Goal: Register for event/course

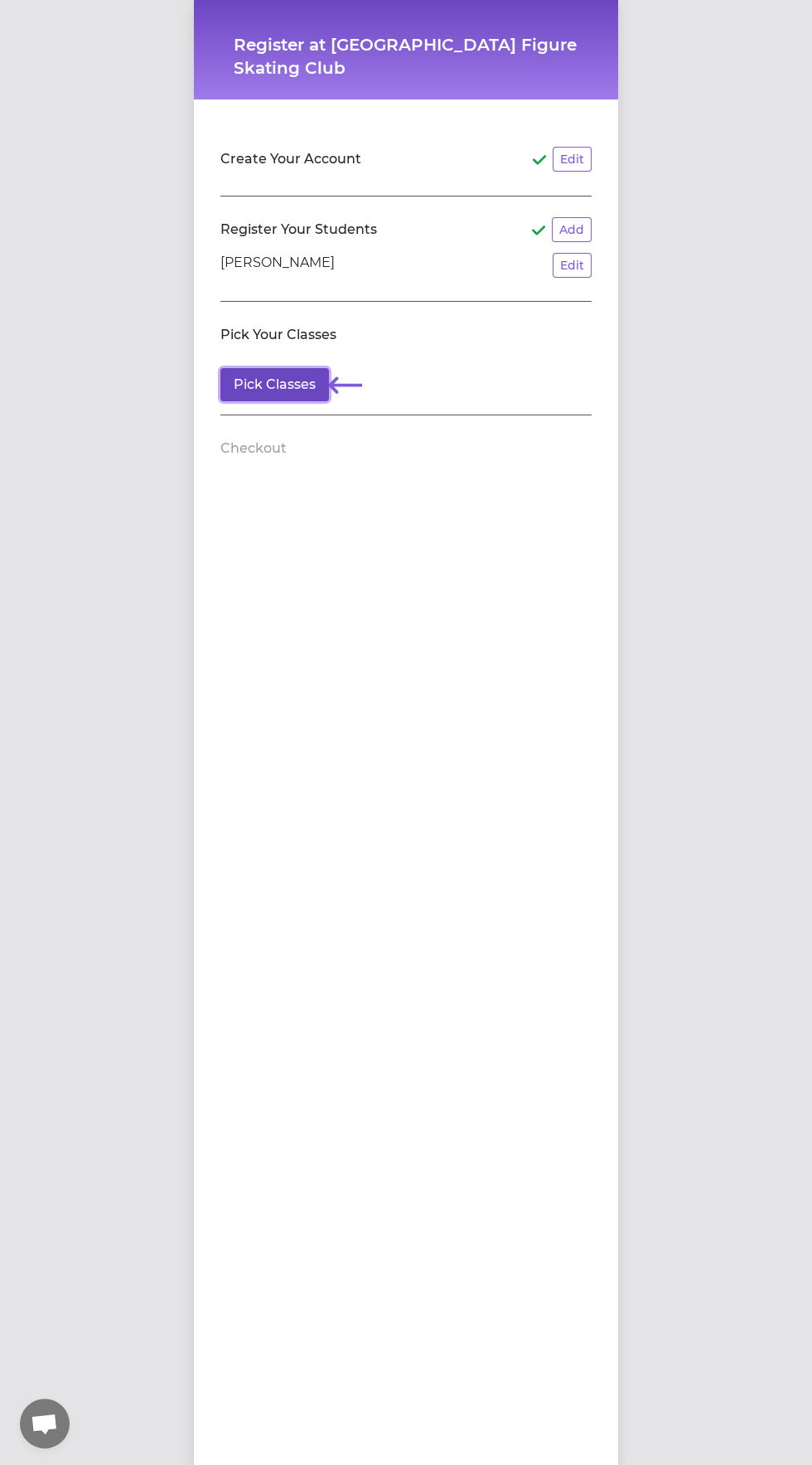
click at [315, 393] on button "Pick Classes" at bounding box center [275, 385] width 109 height 33
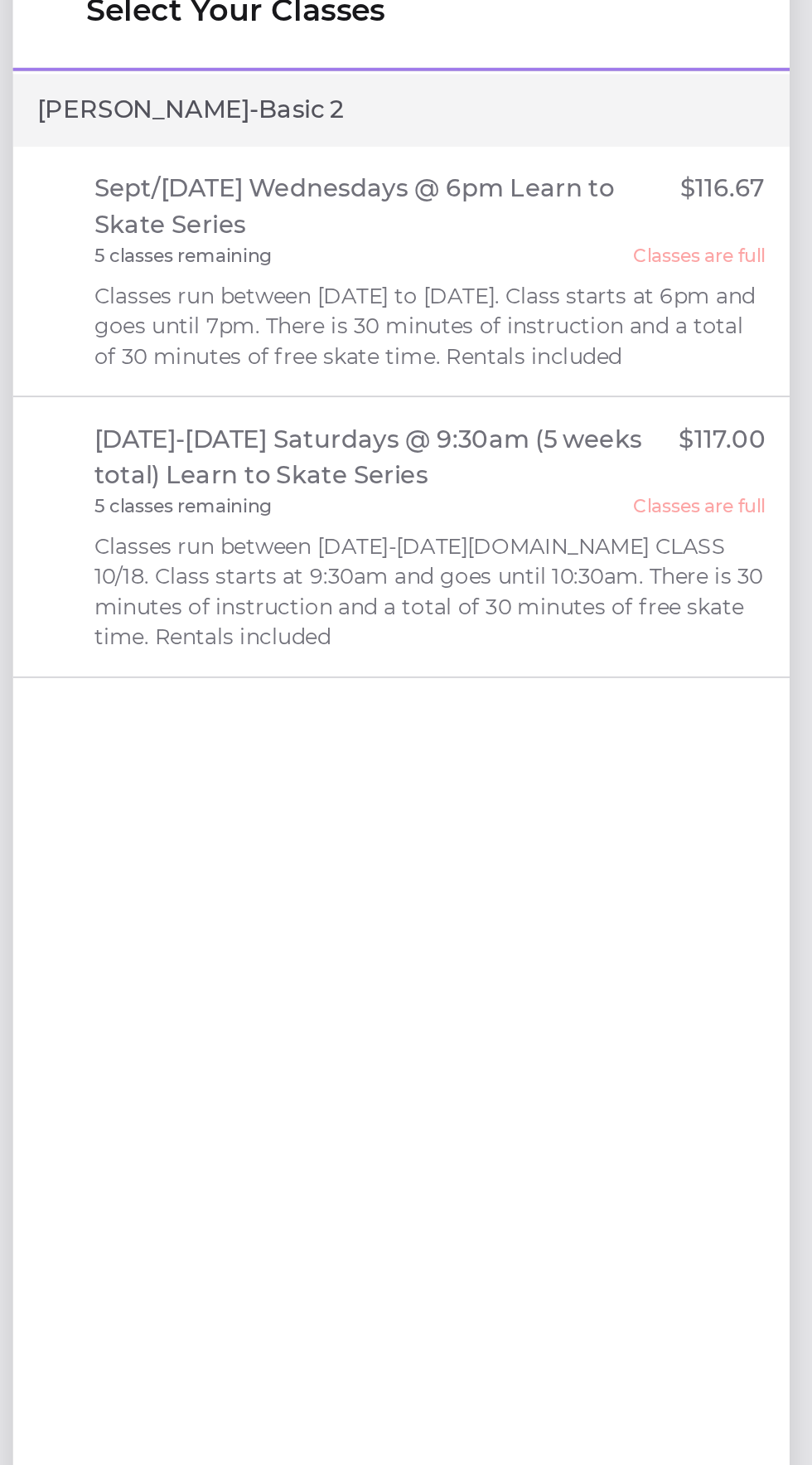
click at [265, 187] on div "Sept/[DATE] Wednesdays @ 6pm Learn to Skate Series $116.67 5 classes remaining …" at bounding box center [422, 187] width 367 height 110
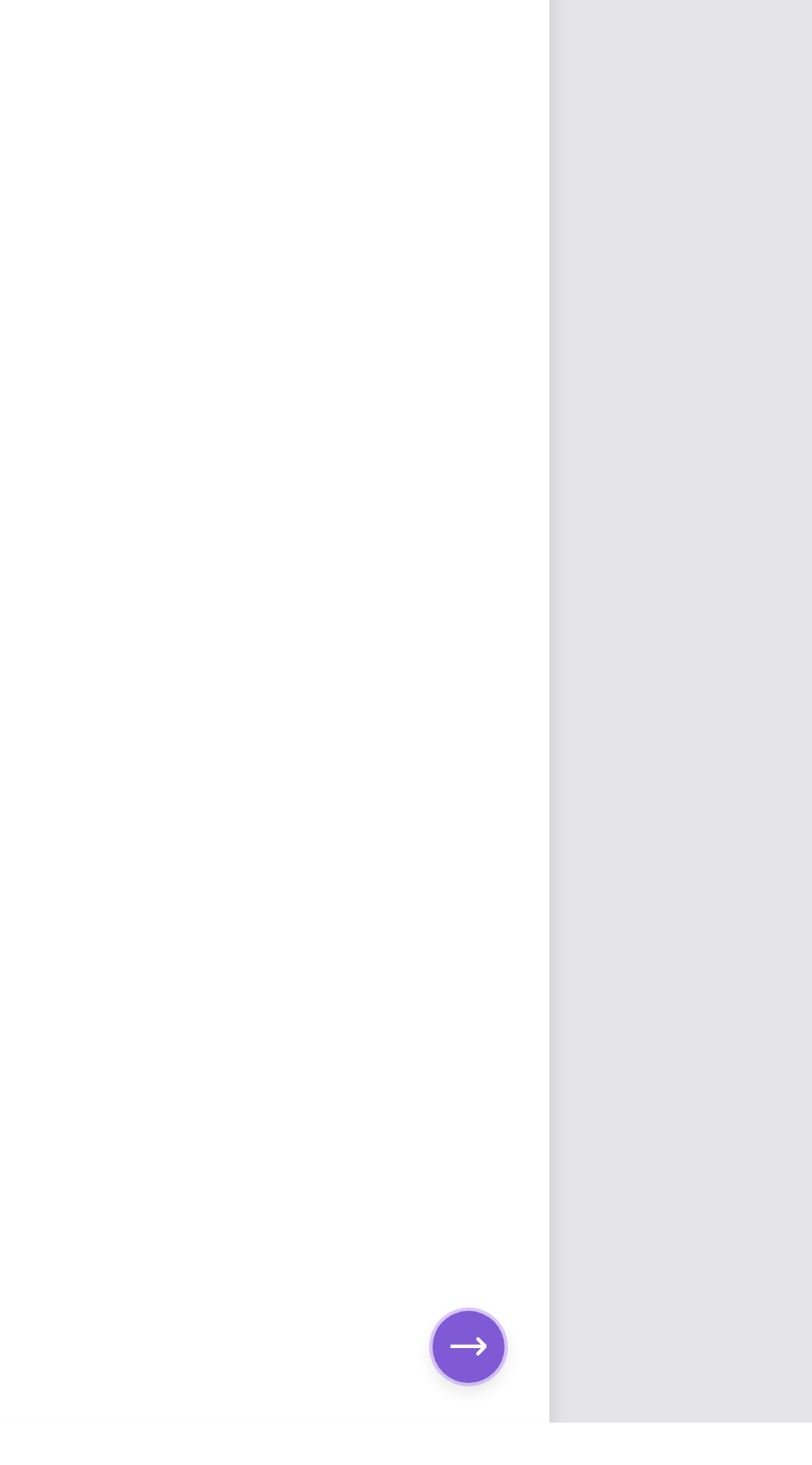
click at [568, 1415] on icon "button" at bounding box center [558, 1408] width 27 height 13
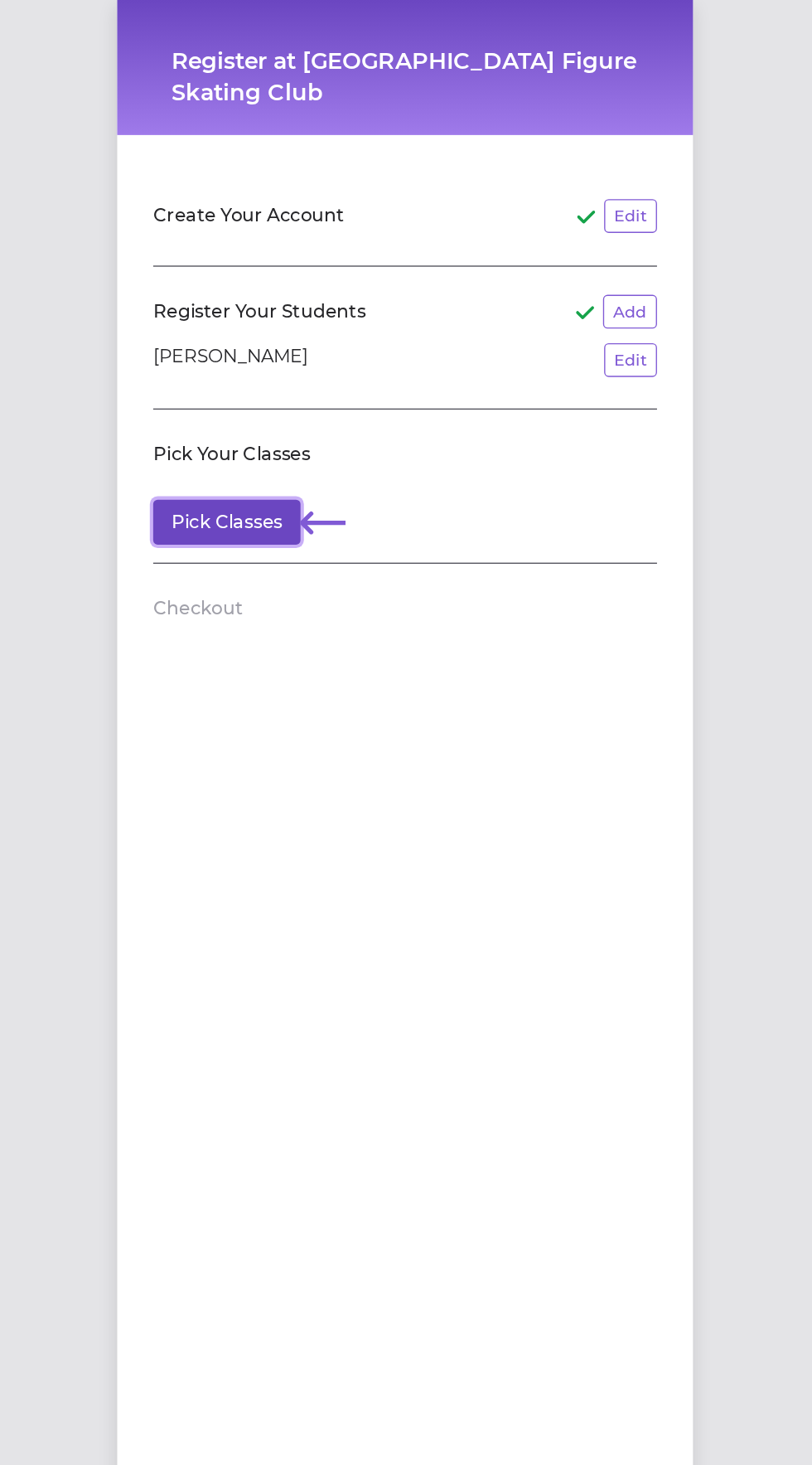
click at [255, 387] on button "Pick Classes" at bounding box center [275, 385] width 109 height 33
